Goal: Task Accomplishment & Management: Manage account settings

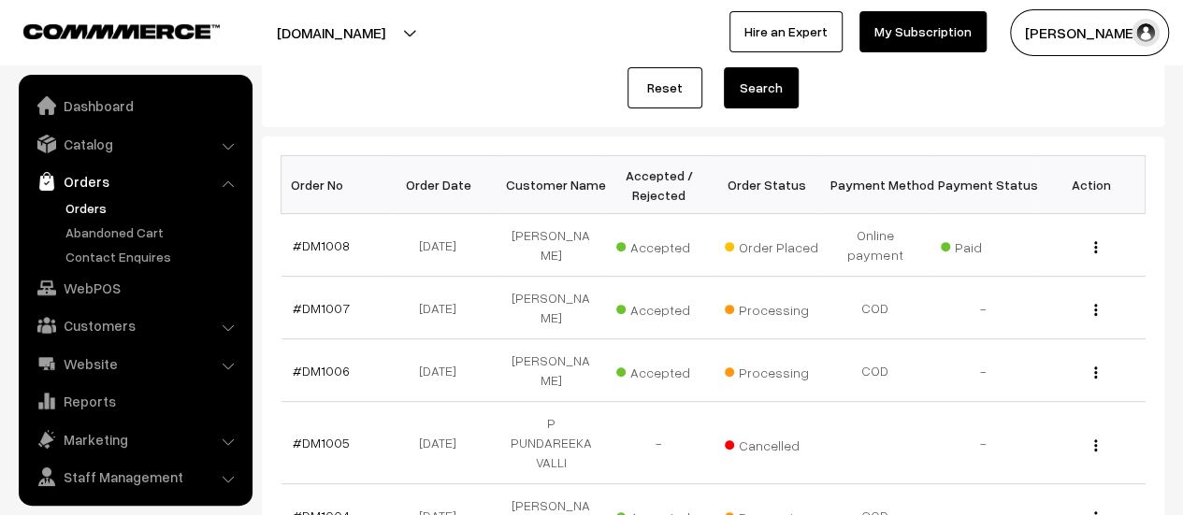
scroll to position [43, 0]
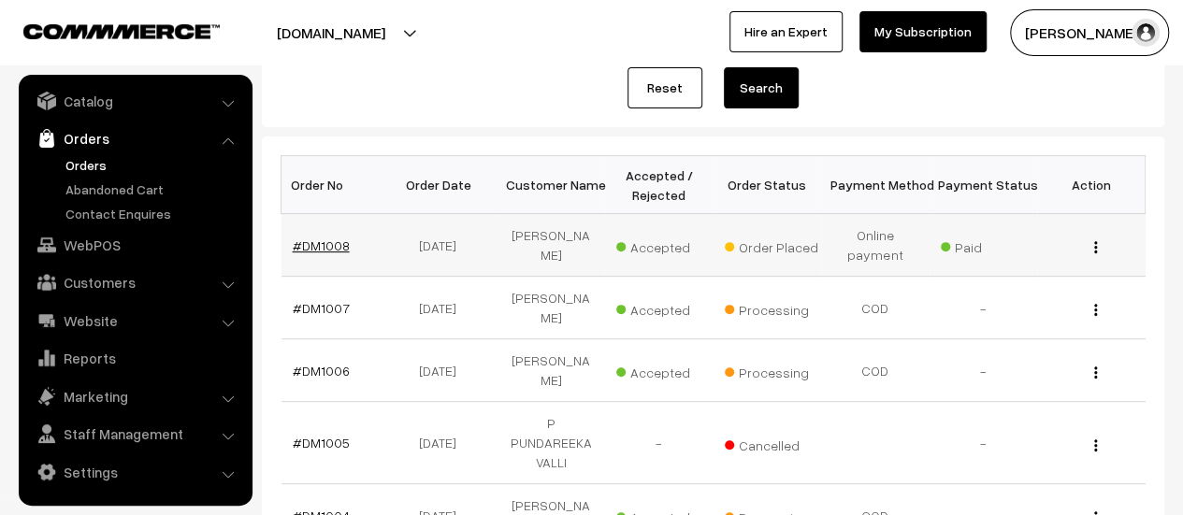
click at [301, 244] on link "#DM1008" at bounding box center [321, 246] width 57 height 16
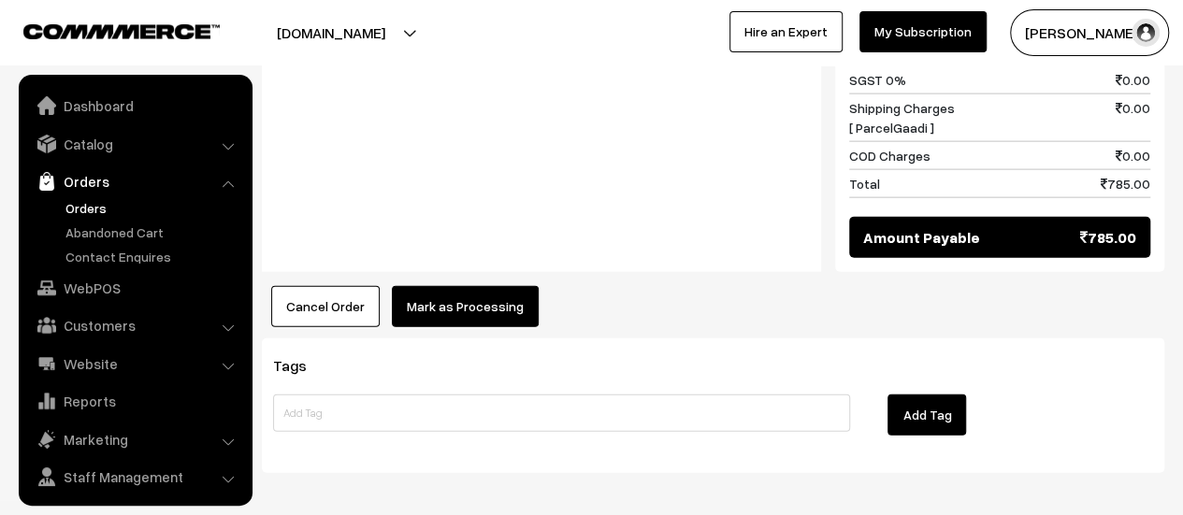
scroll to position [43, 0]
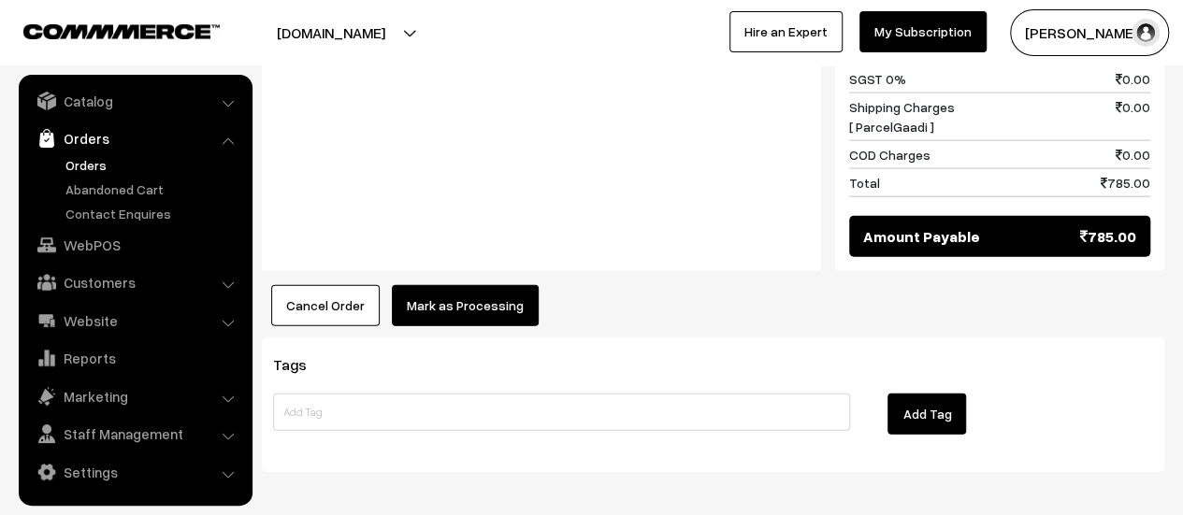
click at [447, 285] on button "Mark as Processing" at bounding box center [465, 305] width 147 height 41
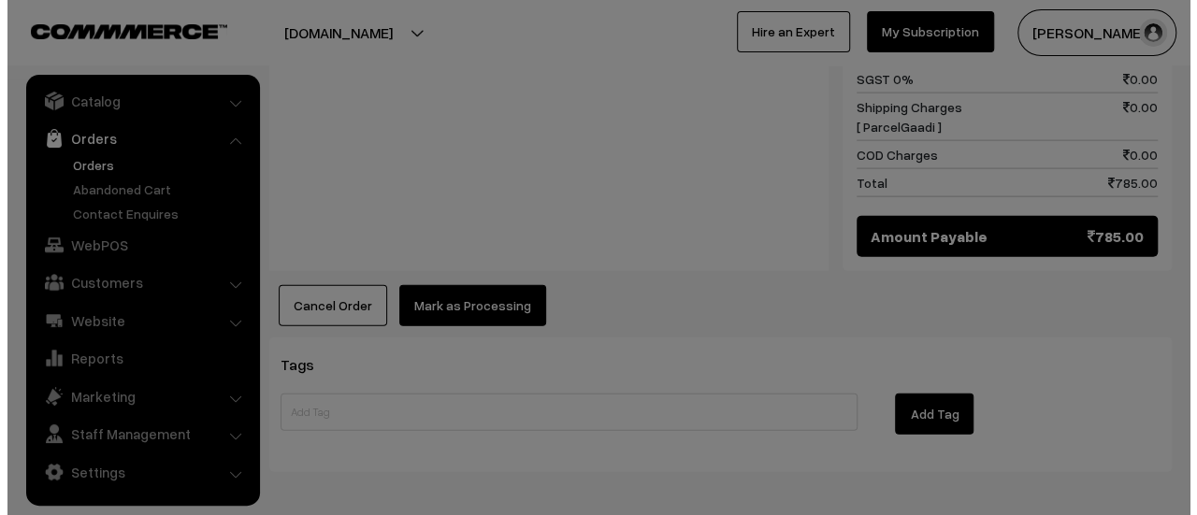
scroll to position [2061, 0]
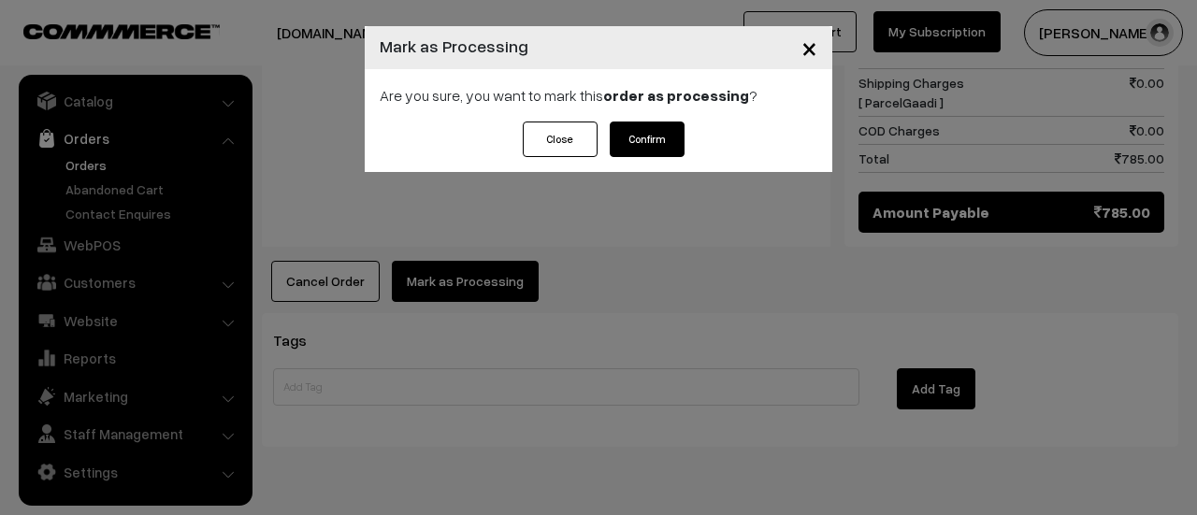
click at [665, 123] on button "Confirm" at bounding box center [647, 140] width 75 height 36
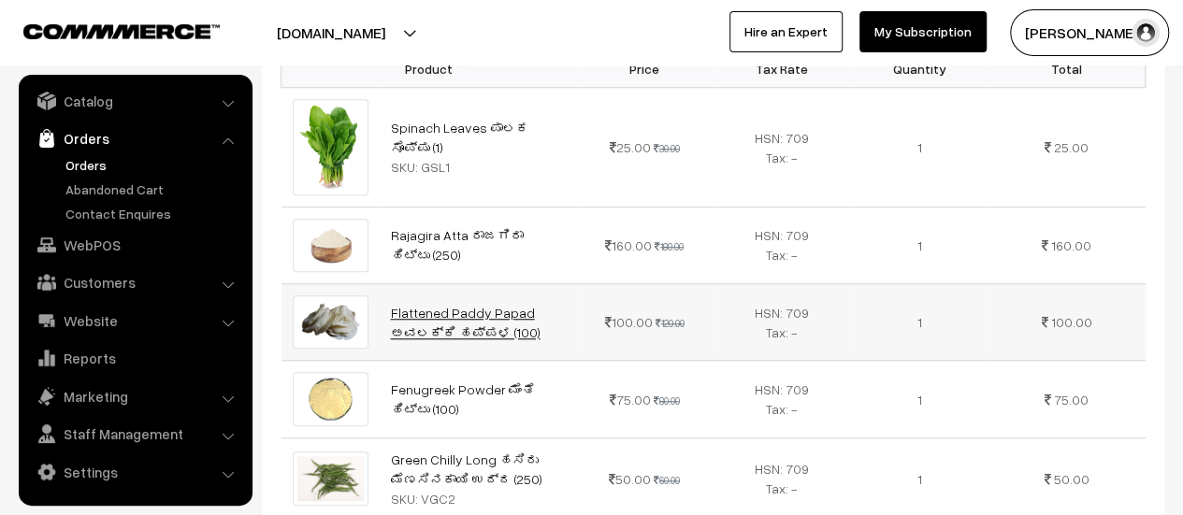
scroll to position [644, 0]
drag, startPoint x: 524, startPoint y: 244, endPoint x: 383, endPoint y: 236, distance: 141.5
click at [383, 285] on td "Flattened Paddy Papad ಅವಲಕ್ಕಿ ಹಪ್ಪಳ (100)" at bounding box center [478, 323] width 196 height 77
copy link "Flattened Paddy Papad"
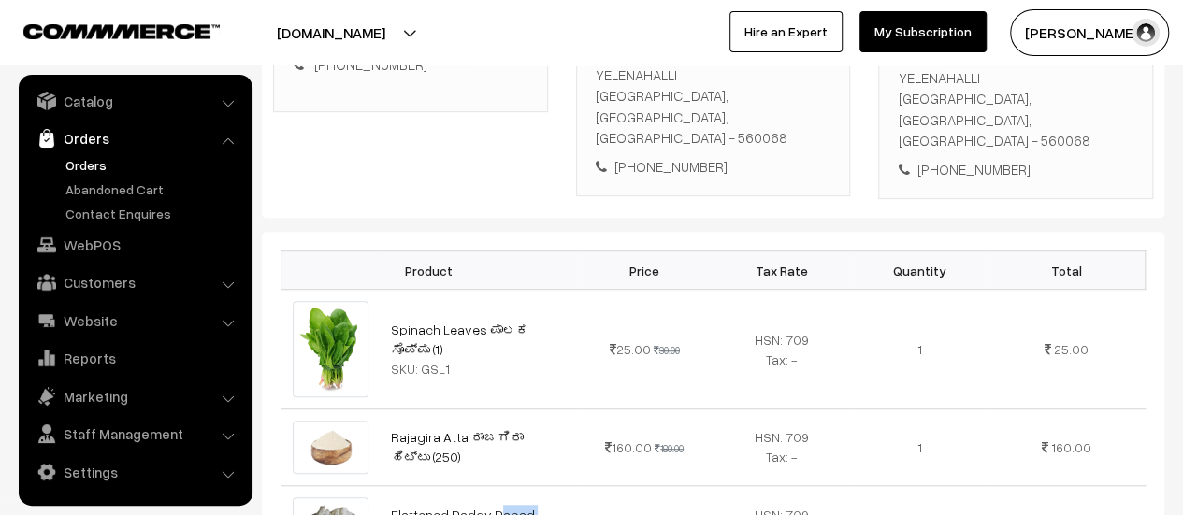
scroll to position [446, 0]
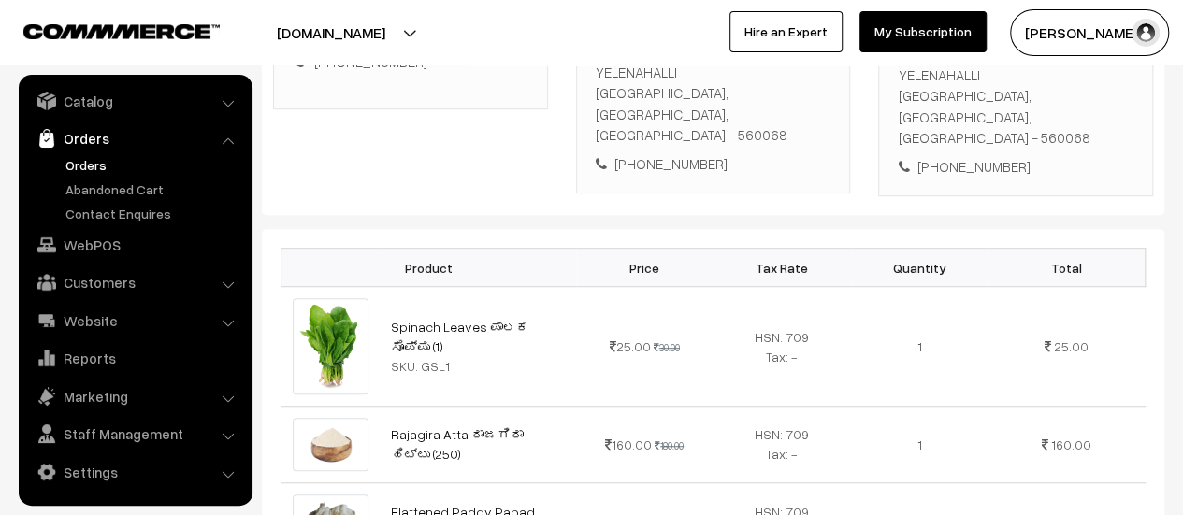
click at [475, 139] on div "Customer Details Anu Dodamani anuradha.dodamani@yahoo.com +91 7760568686 Billin…" at bounding box center [713, 60] width 903 height 312
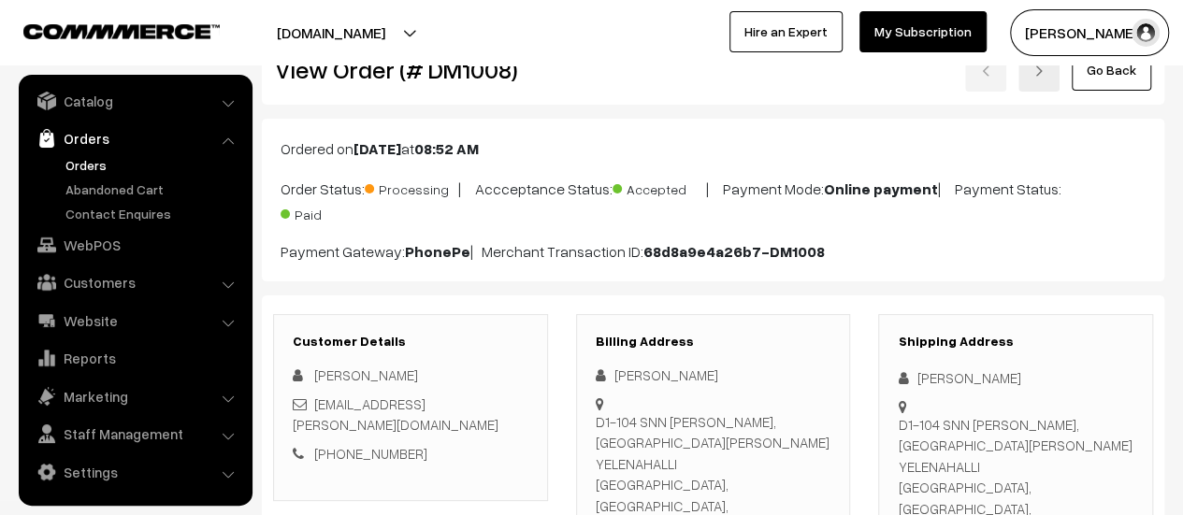
scroll to position [0, 0]
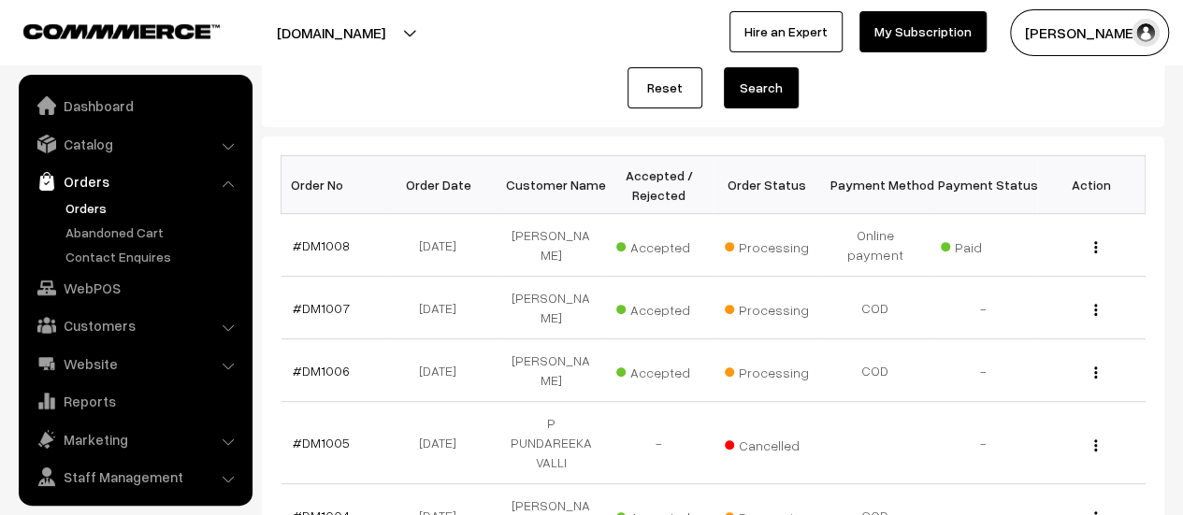
scroll to position [43, 0]
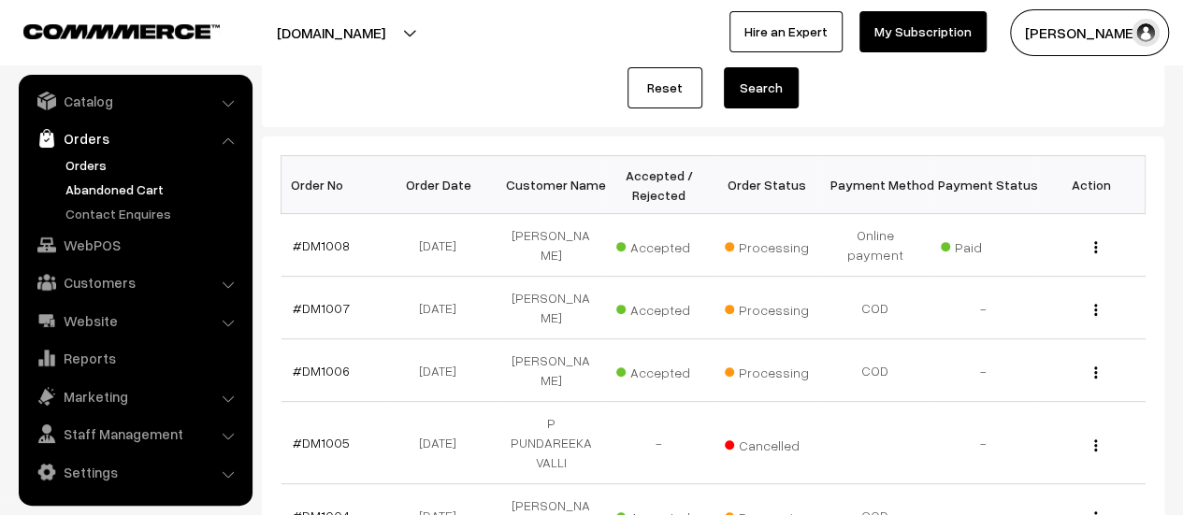
click at [112, 187] on link "Abandoned Cart" at bounding box center [153, 190] width 185 height 20
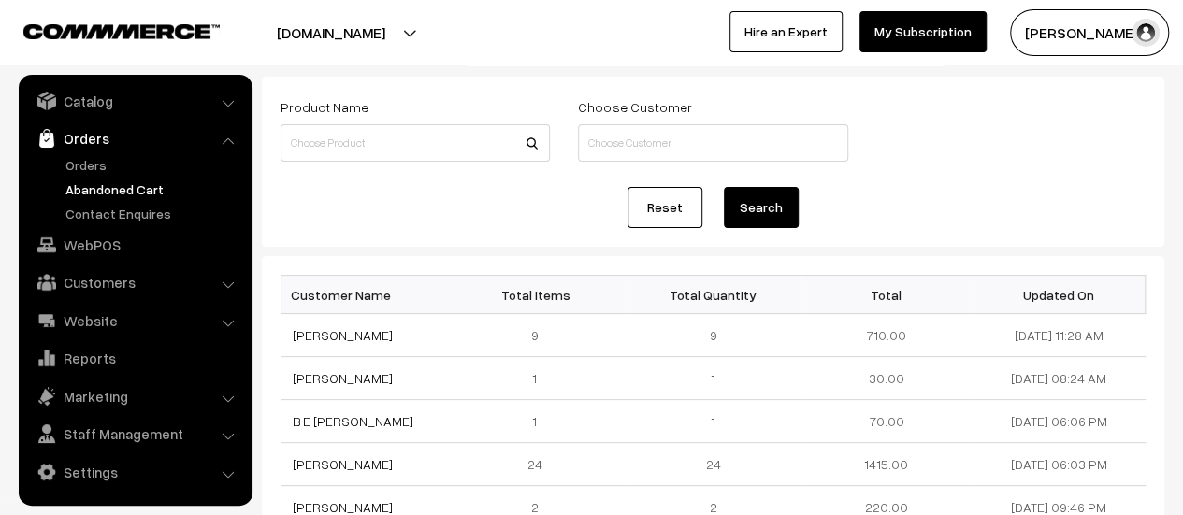
scroll to position [91, 0]
click at [136, 213] on link "Contact Enquires" at bounding box center [153, 214] width 185 height 20
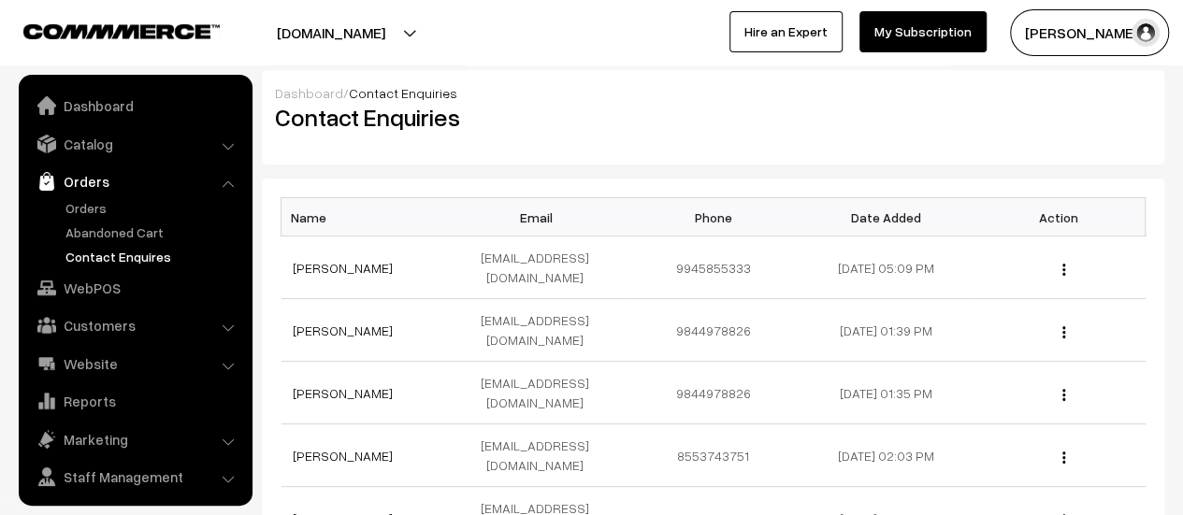
scroll to position [43, 0]
